Goal: Find specific page/section: Find specific page/section

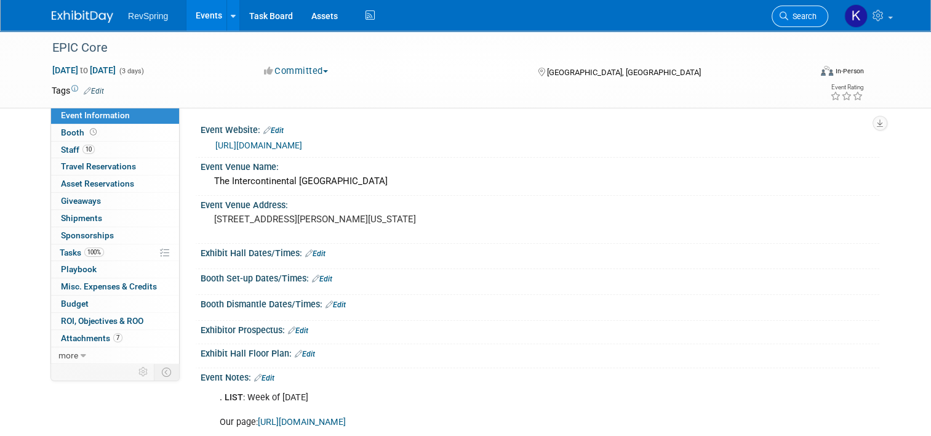
click at [815, 15] on span "Search" at bounding box center [803, 16] width 28 height 9
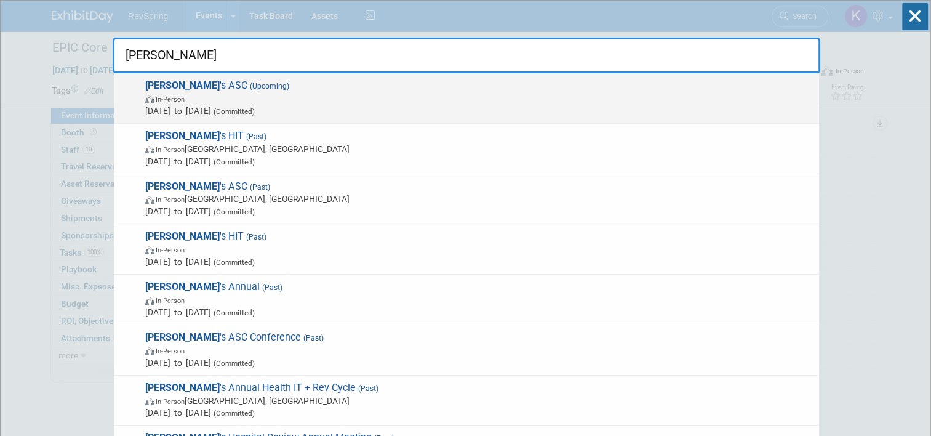
type input "becker"
click at [544, 109] on span "Oct 16, 2025 to Oct 18, 2025 (Committed)" at bounding box center [479, 111] width 668 height 12
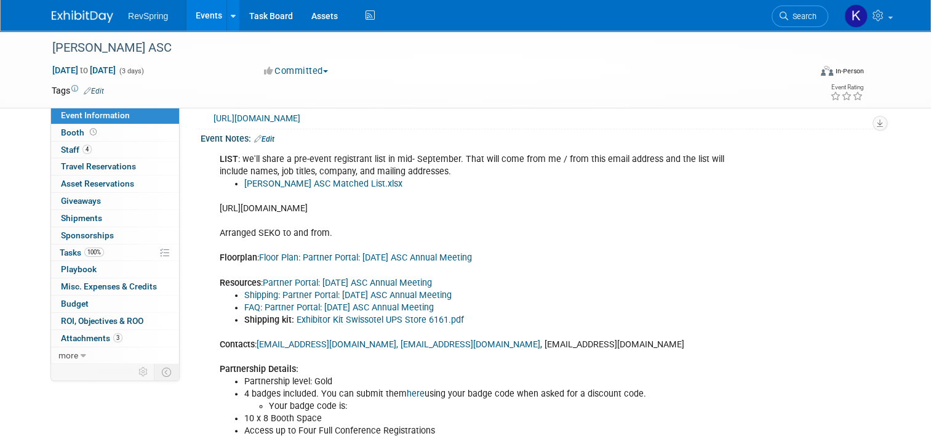
scroll to position [384, 0]
click at [348, 300] on link "Shipping: Partner Portal: 2025 Oct ASC Annual Meeting" at bounding box center [347, 294] width 207 height 10
click at [190, 28] on link "Events" at bounding box center [209, 15] width 45 height 31
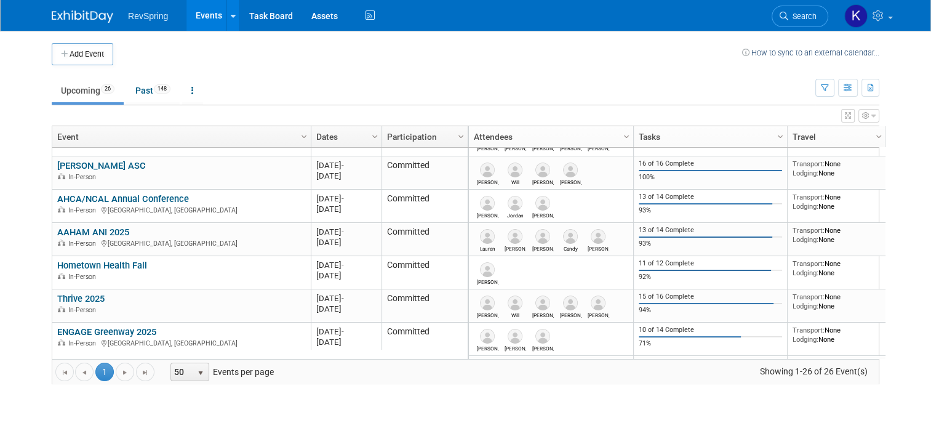
scroll to position [153, 0]
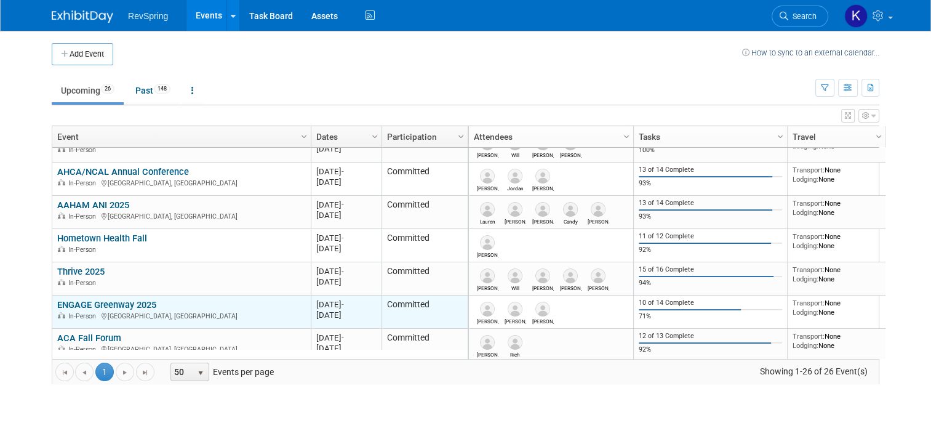
click at [132, 303] on link "ENGAGE Greenway 2025" at bounding box center [106, 304] width 99 height 11
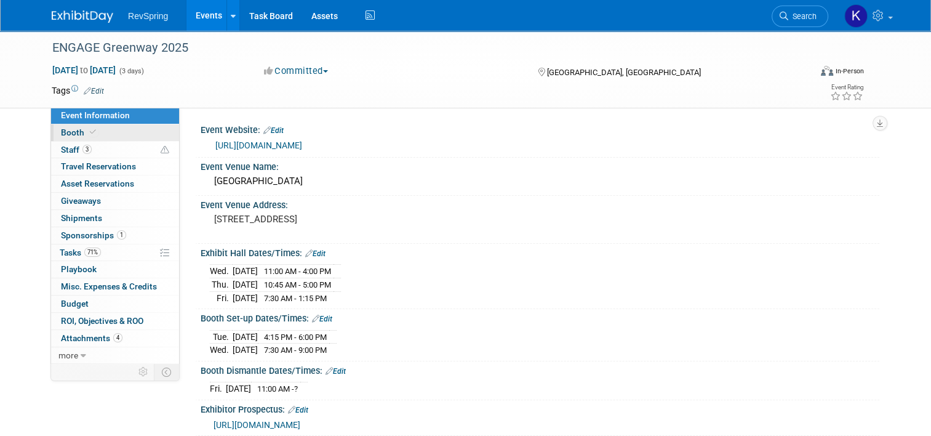
click at [90, 134] on icon at bounding box center [93, 132] width 6 height 7
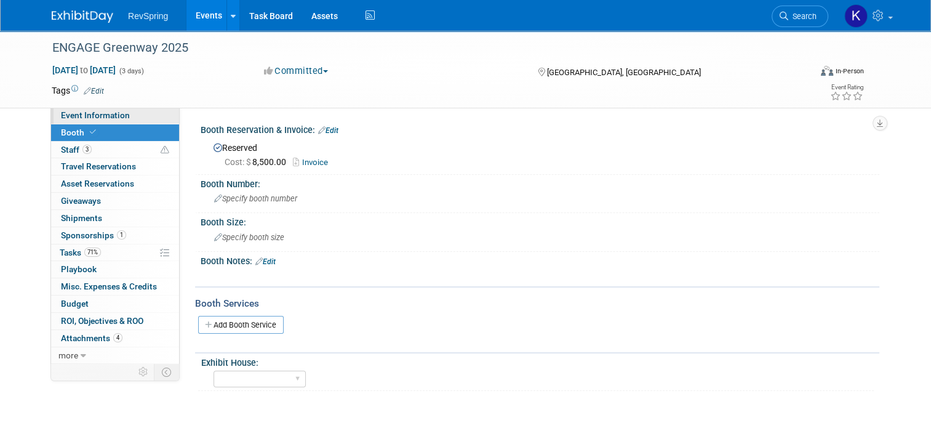
click at [121, 118] on link "Event Information" at bounding box center [115, 115] width 128 height 17
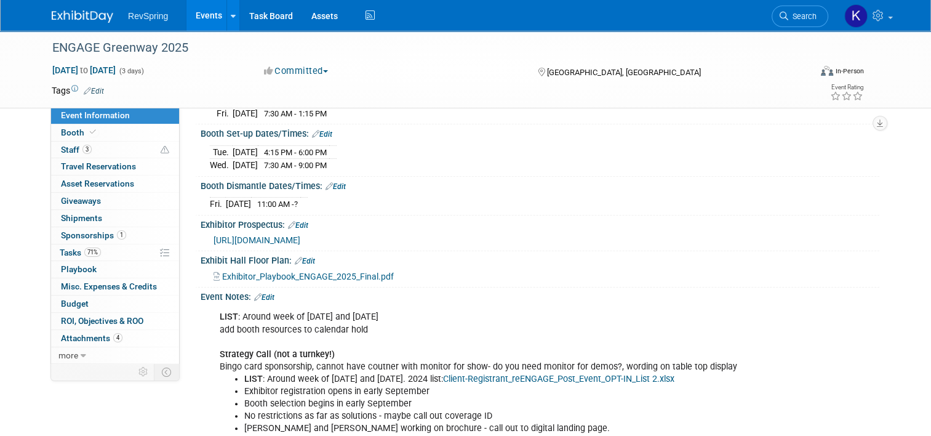
scroll to position [278, 0]
